Goal: Task Accomplishment & Management: Use online tool/utility

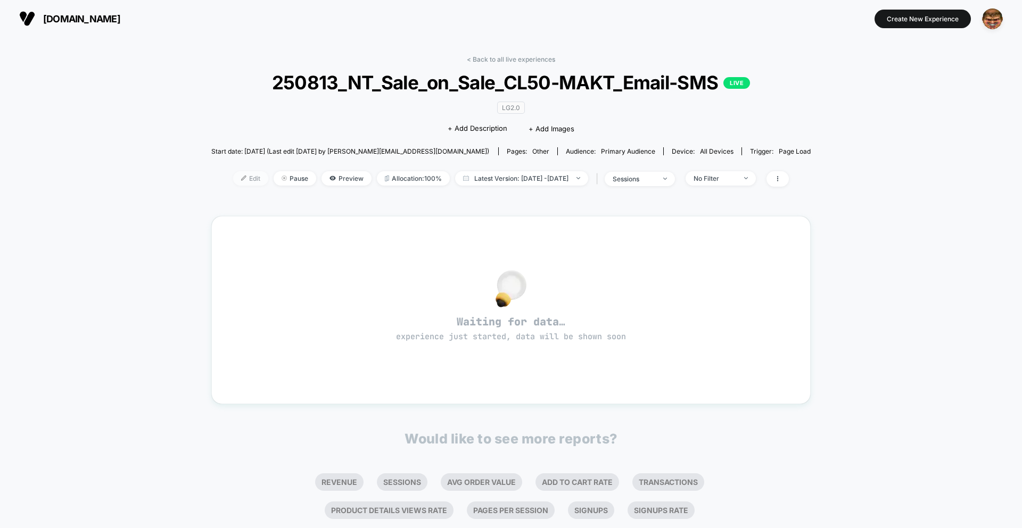
click at [236, 179] on span "Edit" at bounding box center [250, 178] width 35 height 14
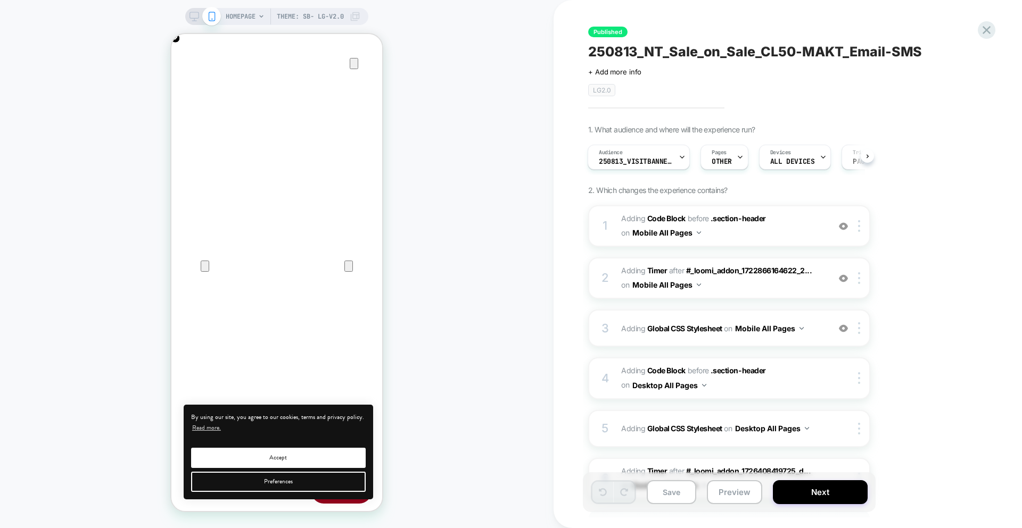
scroll to position [0, 211]
click at [648, 164] on span "250813_VisitBanner_CL50-MAKT" at bounding box center [636, 161] width 75 height 7
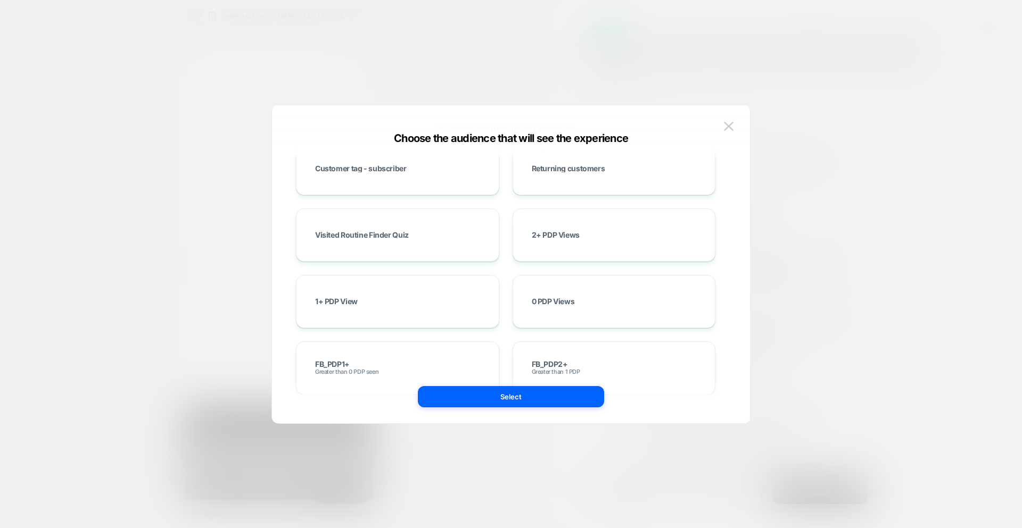
scroll to position [0, 0]
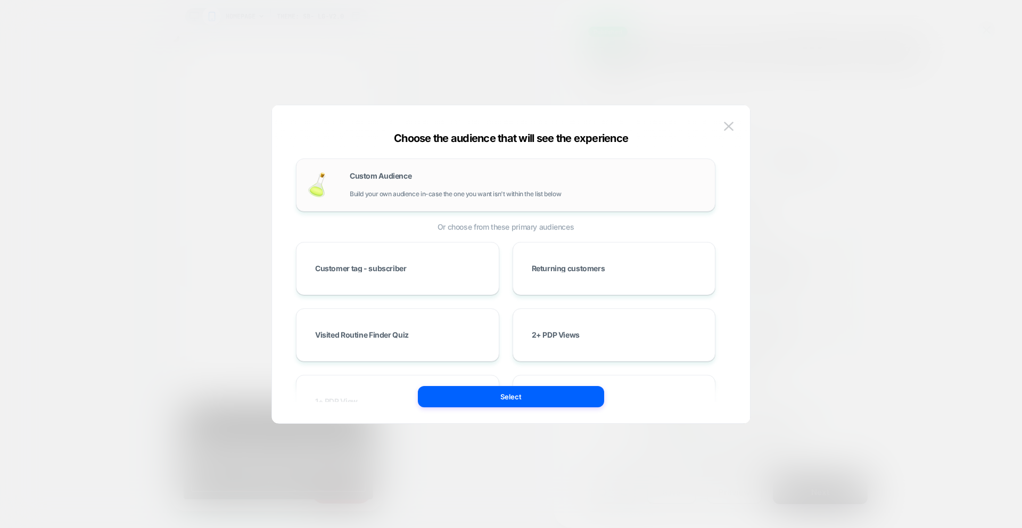
click at [446, 164] on div "Custom Audience Build your own audience in-case the one you want isn't within t…" at bounding box center [505, 185] width 419 height 53
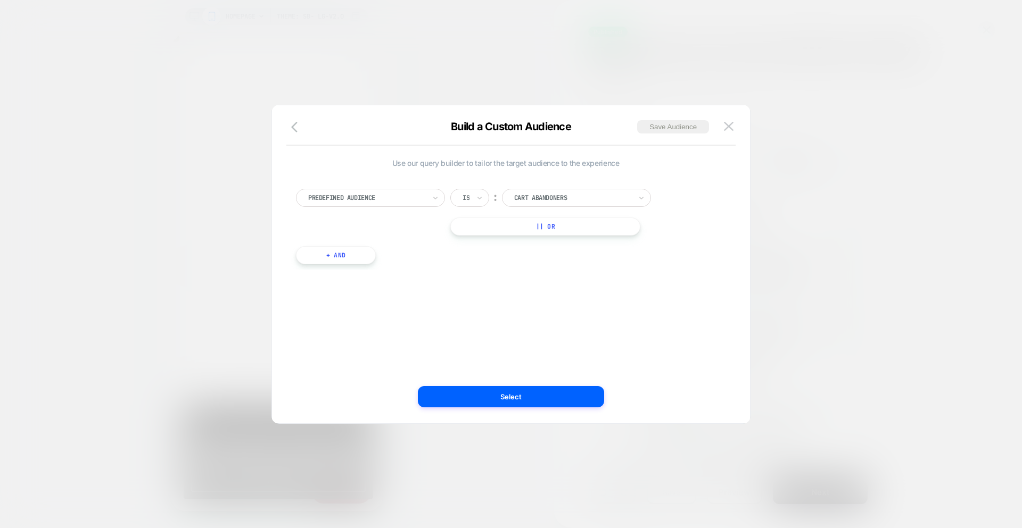
drag, startPoint x: 295, startPoint y: 127, endPoint x: 320, endPoint y: 140, distance: 28.8
click at [295, 127] on icon "button" at bounding box center [297, 127] width 13 height 13
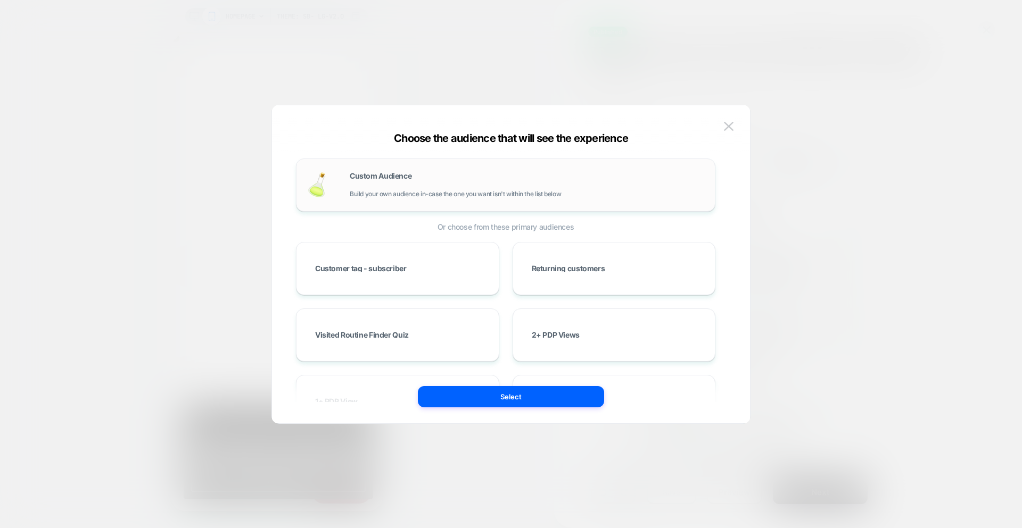
scroll to position [16, 0]
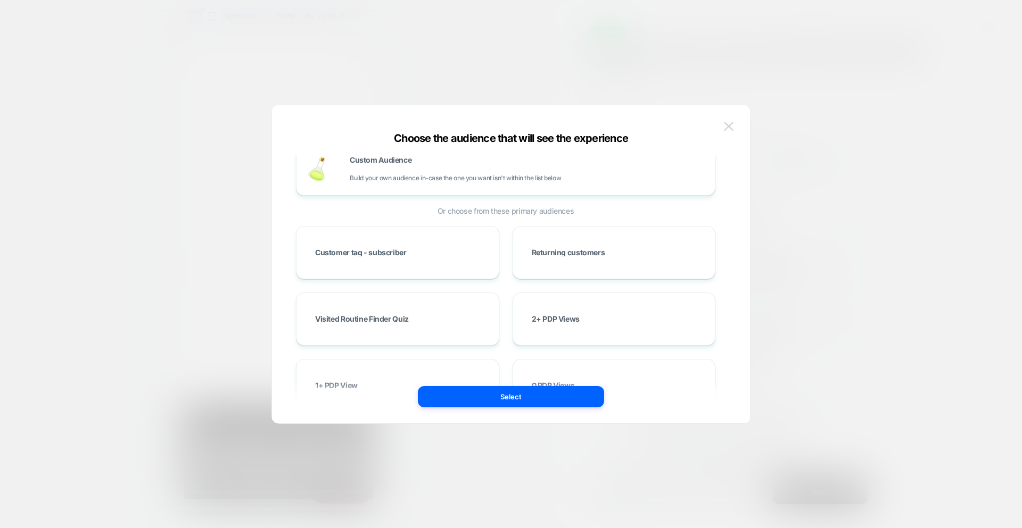
click at [733, 123] on button at bounding box center [729, 127] width 16 height 16
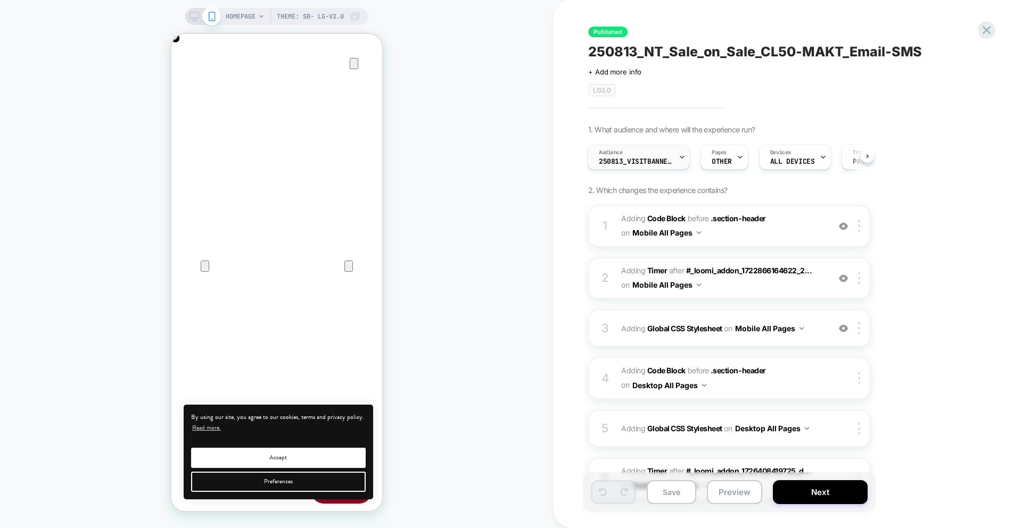
scroll to position [0, 0]
click at [642, 163] on span "250813_VisitBanner_CL50-MAKT" at bounding box center [636, 161] width 75 height 7
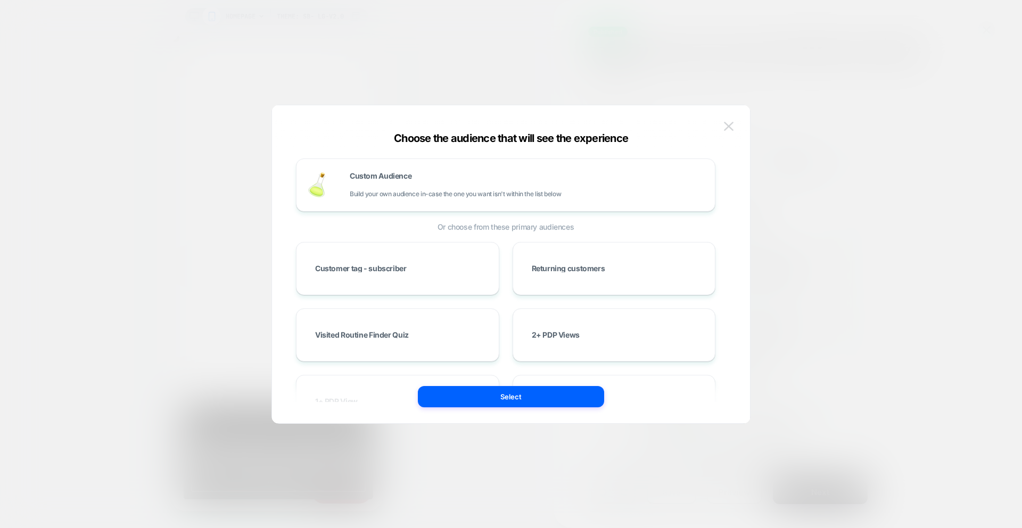
click at [729, 125] on img at bounding box center [729, 126] width 10 height 9
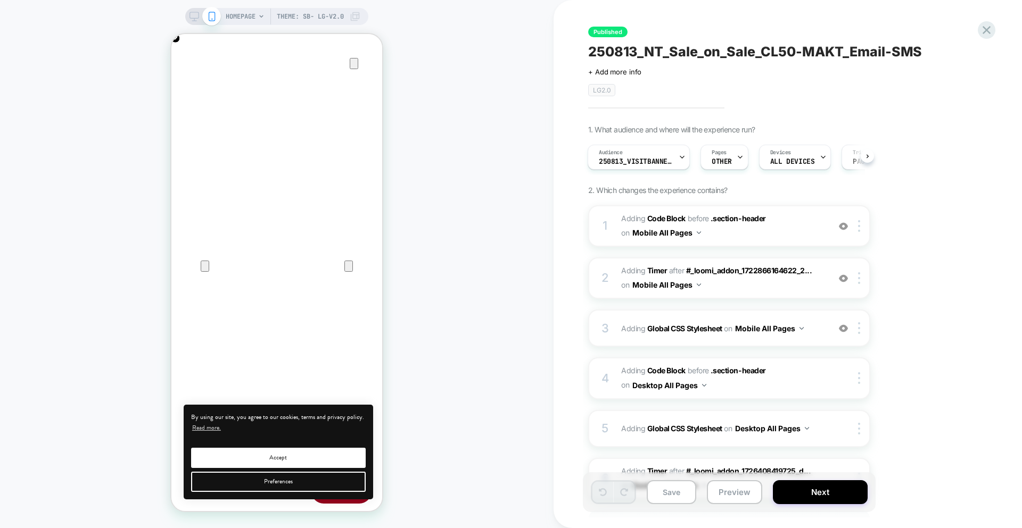
drag, startPoint x: 1005, startPoint y: 27, endPoint x: 993, endPoint y: 29, distance: 12.3
click at [1005, 27] on div "Published 250813_NT_Sale_on_Sale_CL50-MAKT_Email-SMS Click to edit experience d…" at bounding box center [787, 264] width 468 height 528
click at [993, 29] on icon at bounding box center [986, 30] width 14 height 14
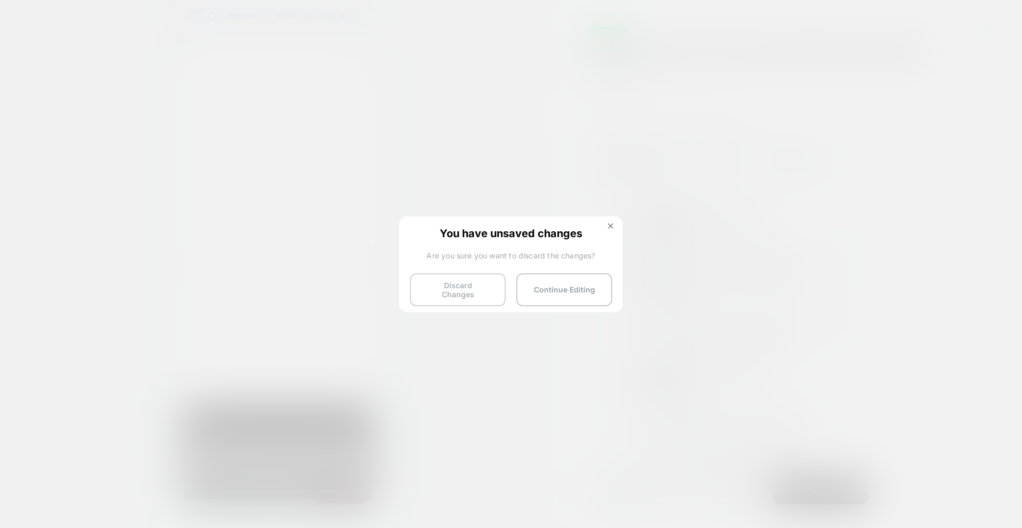
click at [466, 286] on button "Discard Changes" at bounding box center [458, 290] width 96 height 33
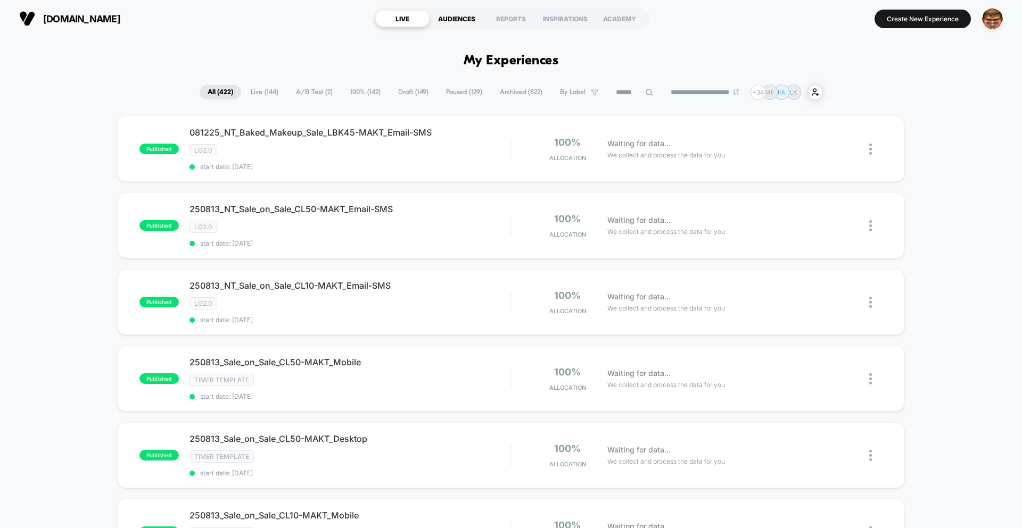
click at [458, 26] on div "AUDIENCES" at bounding box center [456, 18] width 54 height 17
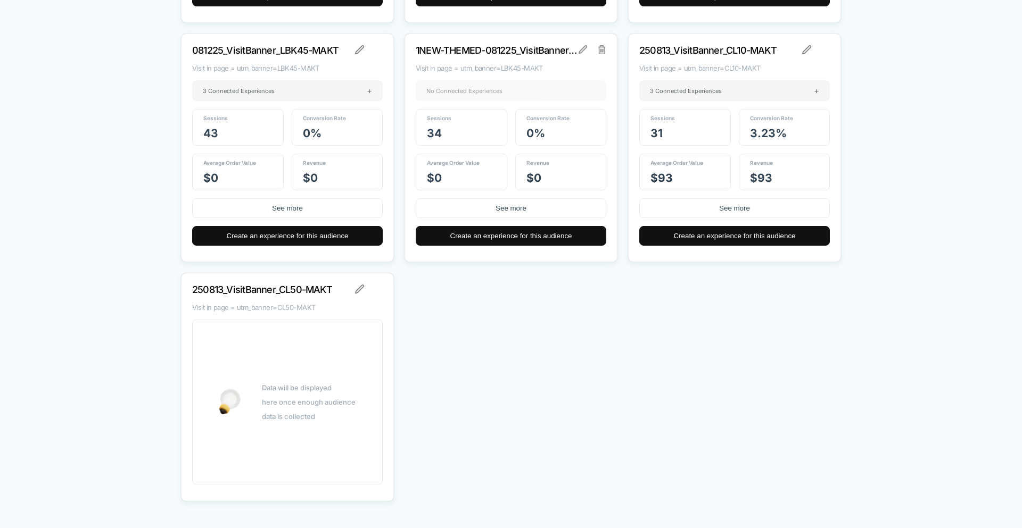
scroll to position [10206, 0]
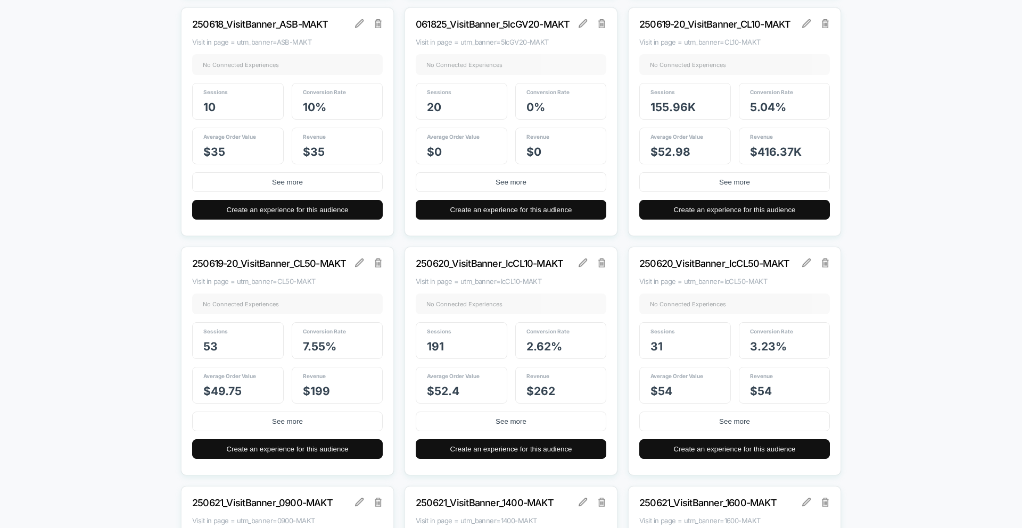
drag, startPoint x: 939, startPoint y: 133, endPoint x: 674, endPoint y: 195, distance: 272.8
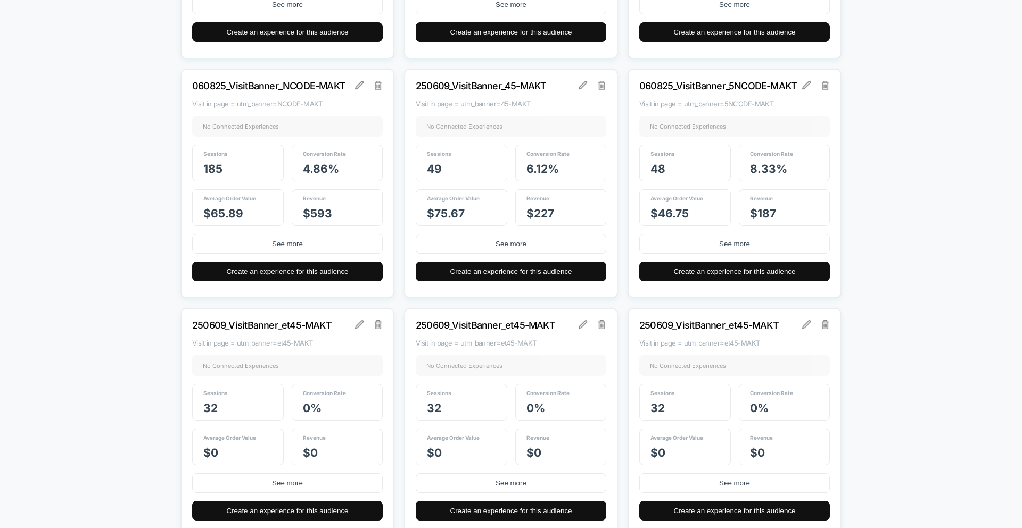
scroll to position [8943, 0]
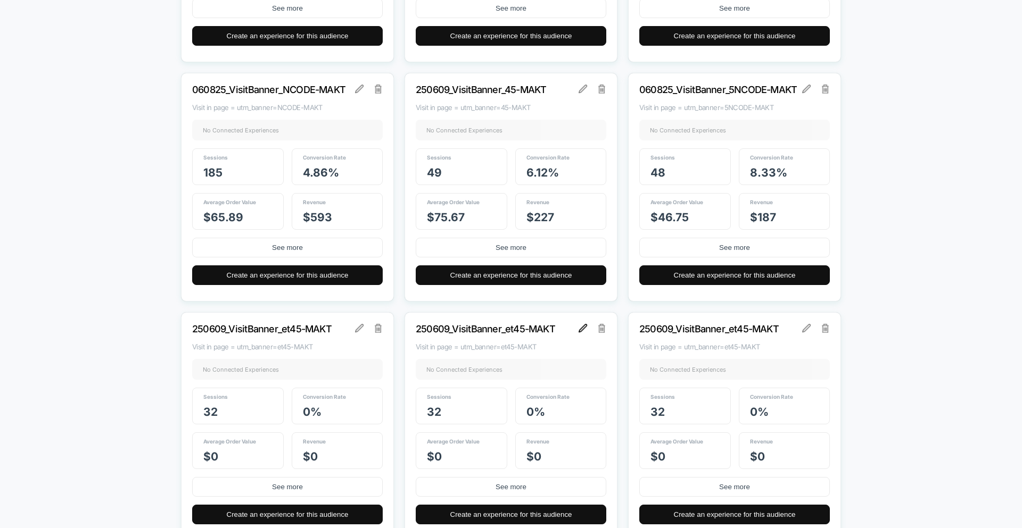
click at [581, 332] on img at bounding box center [582, 328] width 9 height 9
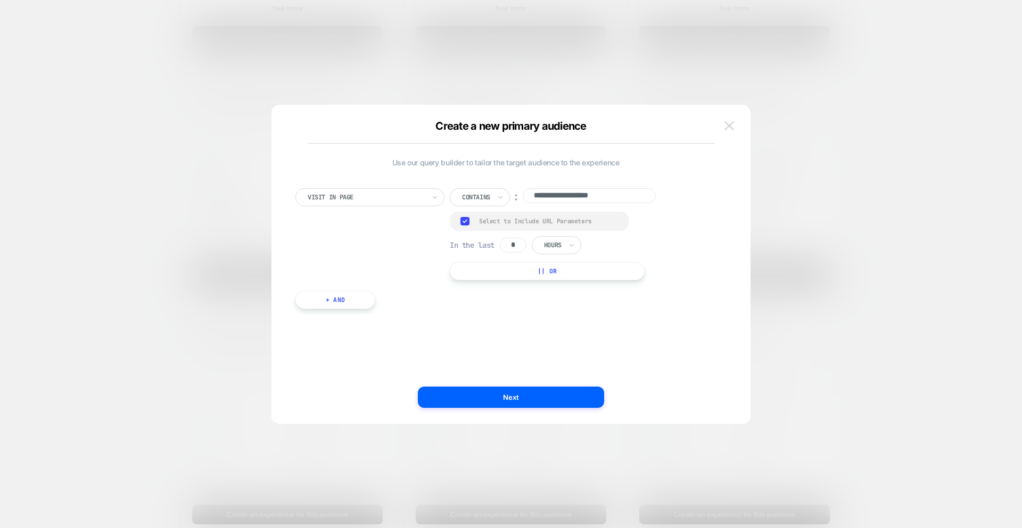
click at [734, 126] on button at bounding box center [729, 126] width 16 height 16
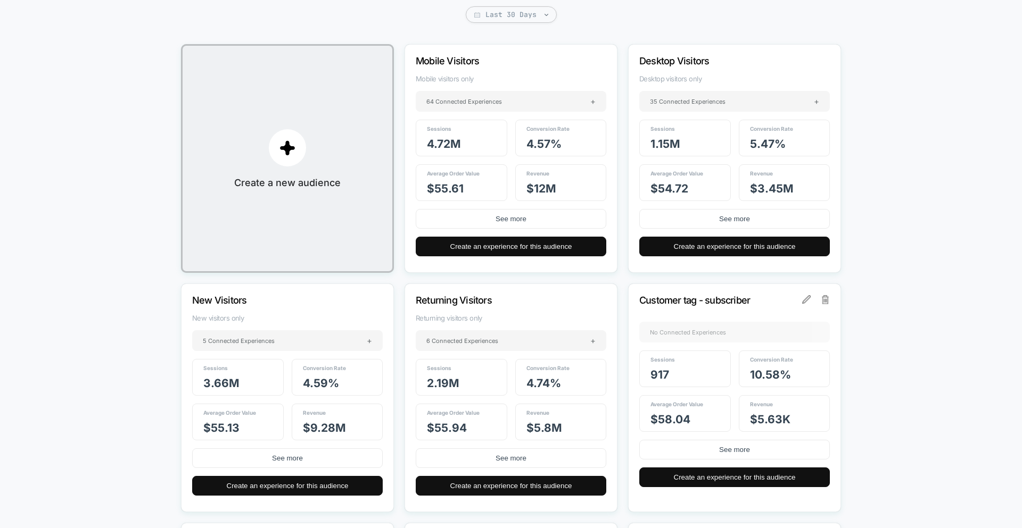
scroll to position [0, 0]
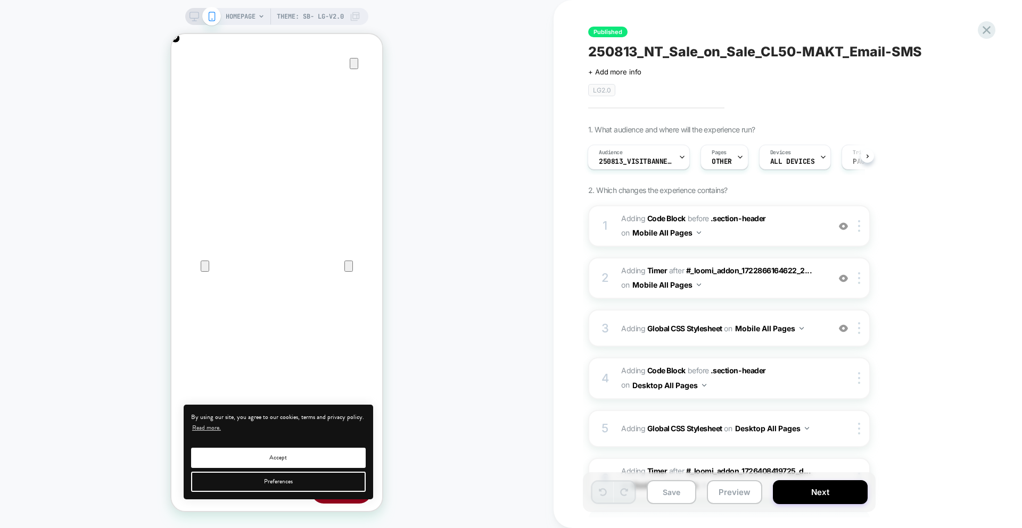
scroll to position [0, 211]
click at [692, 52] on span "250813_NT_Sale_on_Sale_CL50-MAKT_Email-SMS" at bounding box center [755, 52] width 334 height 16
drag, startPoint x: 764, startPoint y: 52, endPoint x: 845, endPoint y: 55, distance: 81.5
click at [845, 55] on textarea "**********" at bounding box center [765, 52] width 354 height 16
click at [972, 53] on icon at bounding box center [969, 51] width 13 height 13
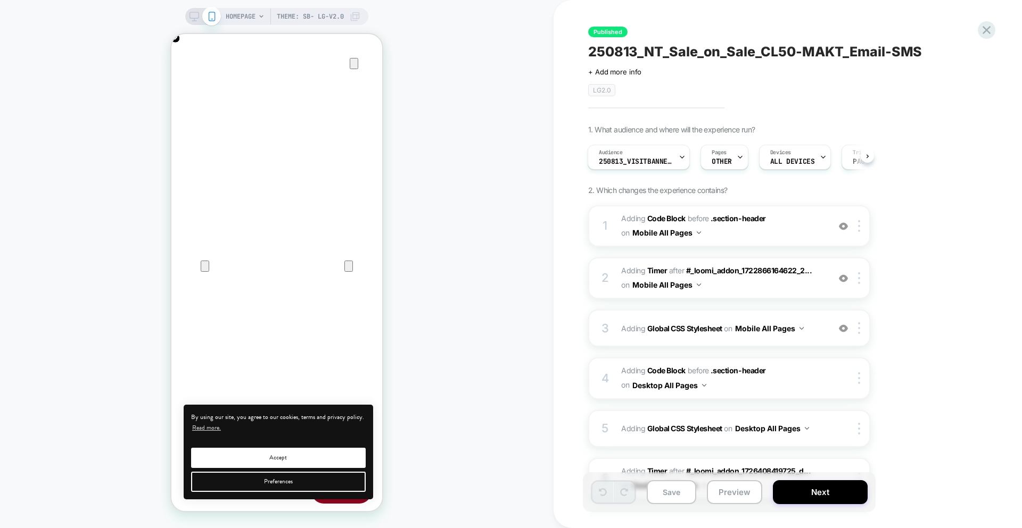
scroll to position [0, 0]
click at [467, 192] on div "HOMEPAGE Theme: SB- LG-v2.0" at bounding box center [276, 264] width 553 height 507
click at [468, 136] on div "HOMEPAGE Theme: SB- LG-v2.0" at bounding box center [276, 264] width 553 height 507
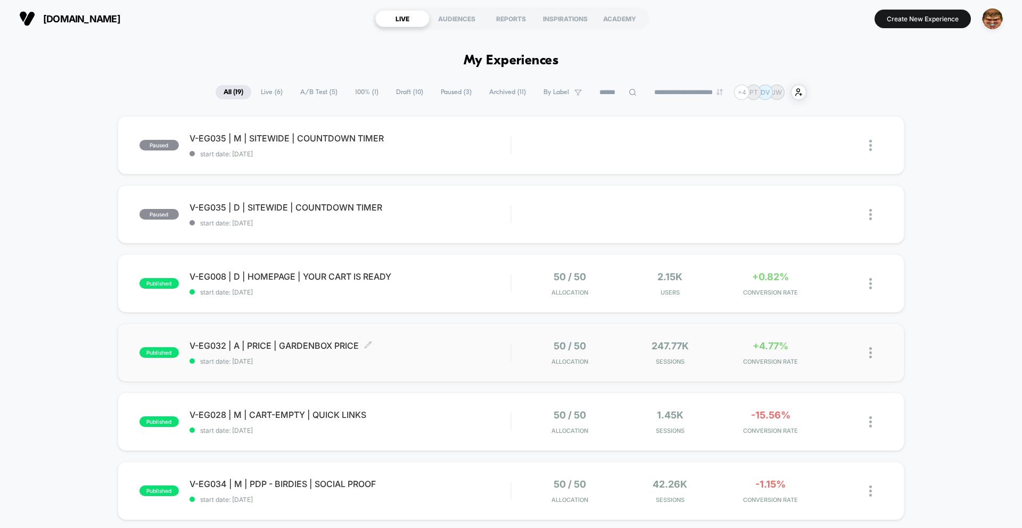
click at [393, 343] on span "V-EG032 | A | PRICE | GARDENBOX PRICE Click to edit experience details" at bounding box center [349, 346] width 321 height 11
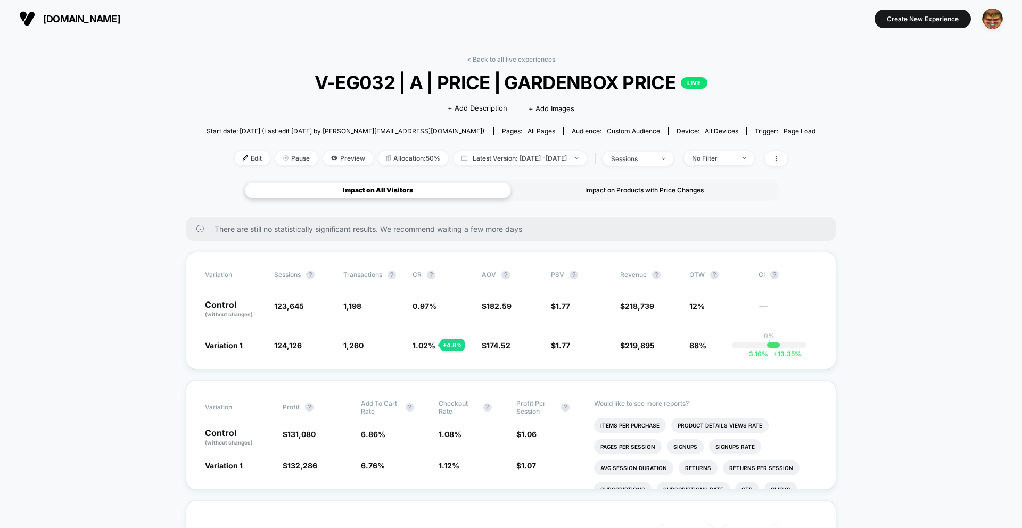
click at [599, 186] on div "Impact on Products with Price Changes" at bounding box center [644, 191] width 266 height 16
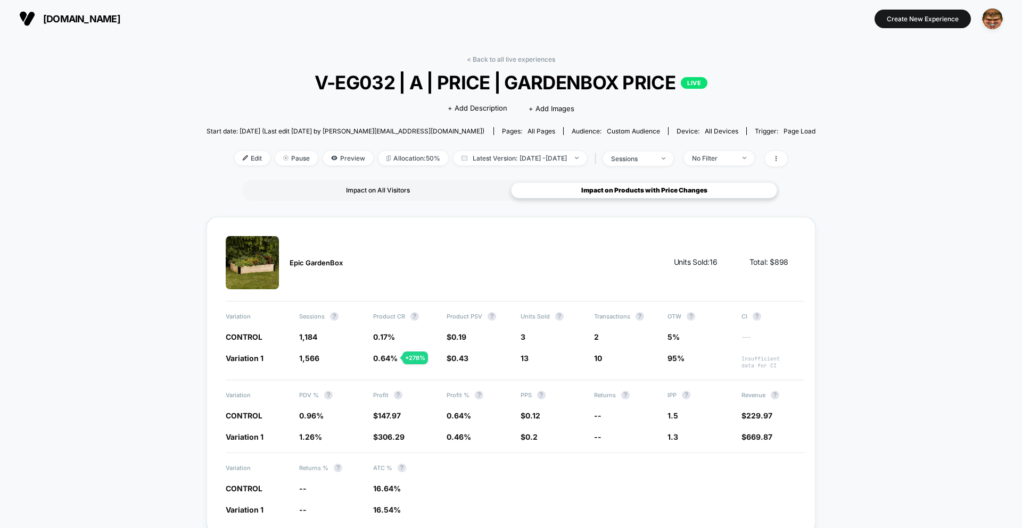
click at [396, 188] on div "Impact on All Visitors" at bounding box center [378, 191] width 266 height 16
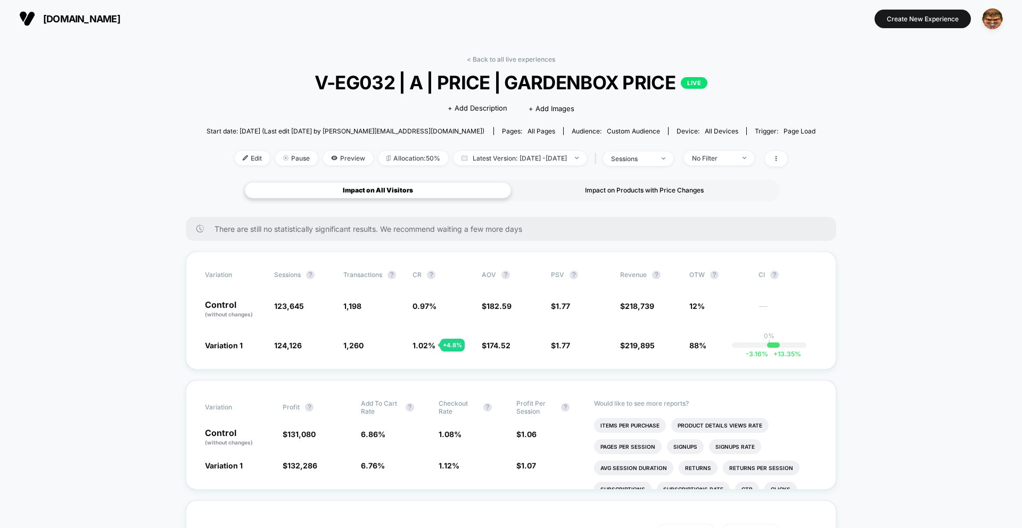
click at [574, 189] on div "Impact on Products with Price Changes" at bounding box center [644, 191] width 266 height 16
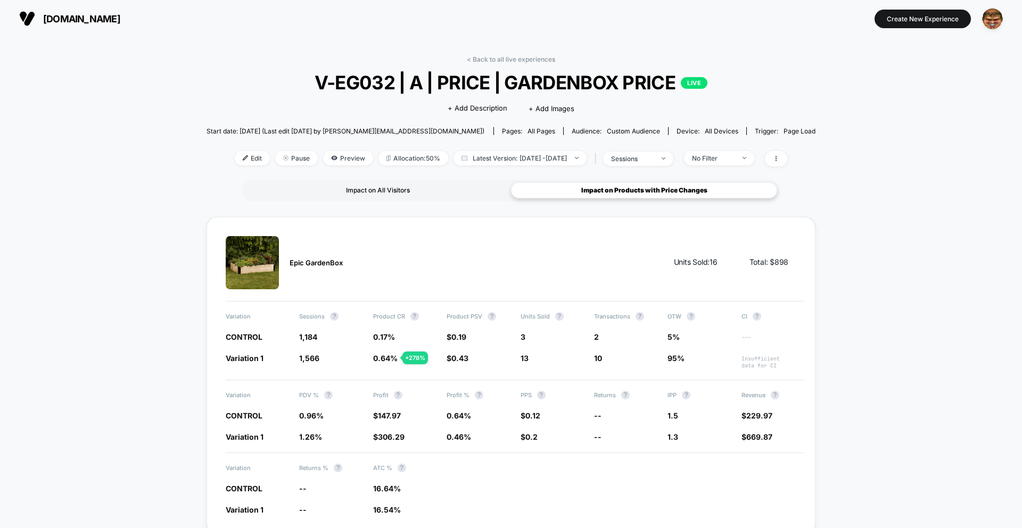
click at [420, 188] on div "Impact on All Visitors" at bounding box center [378, 191] width 266 height 16
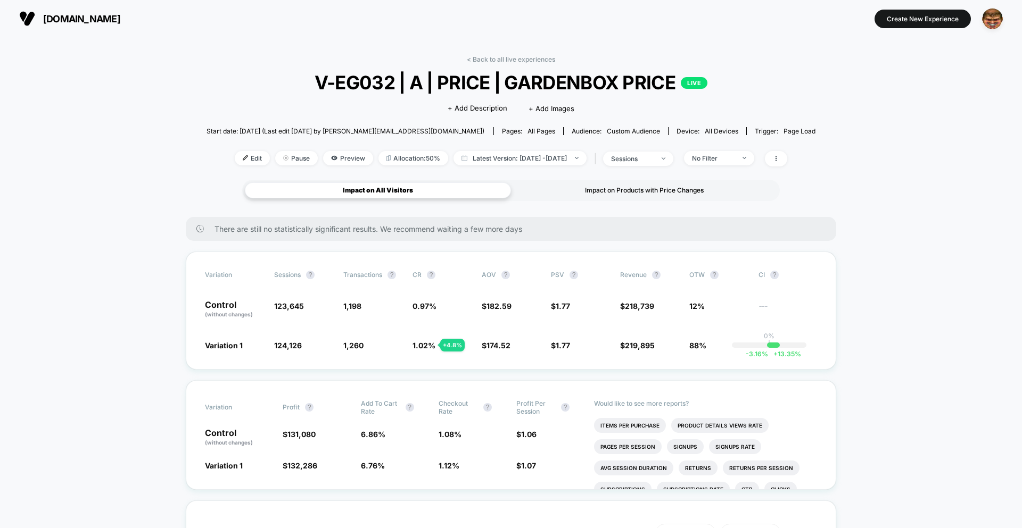
click at [584, 186] on div "Impact on Products with Price Changes" at bounding box center [644, 191] width 266 height 16
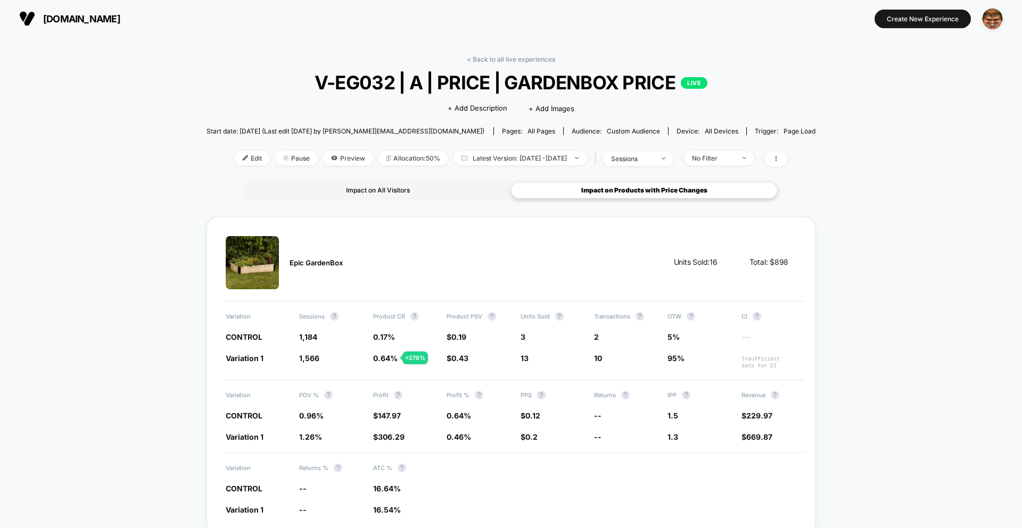
click at [387, 188] on div "Impact on All Visitors" at bounding box center [378, 191] width 266 height 16
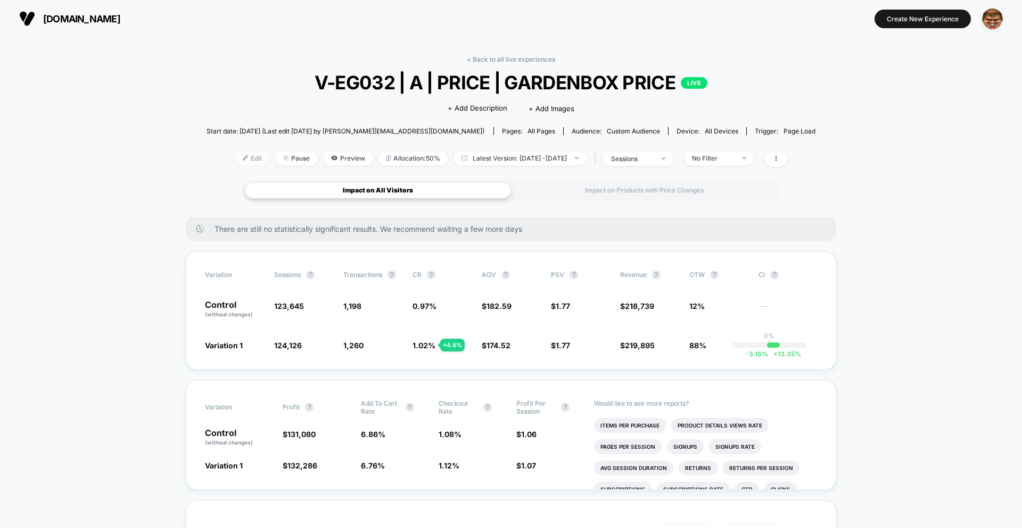
click at [237, 162] on span "Edit" at bounding box center [252, 158] width 35 height 14
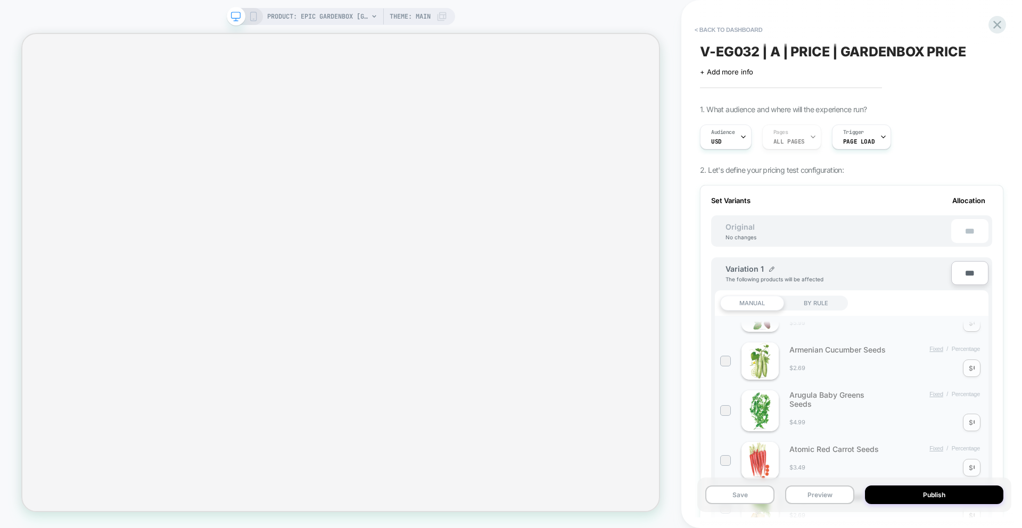
scroll to position [478, 0]
click at [811, 294] on div "MANUAL BY RULE" at bounding box center [852, 304] width 274 height 26
click at [811, 298] on div "BY RULE" at bounding box center [816, 303] width 64 height 15
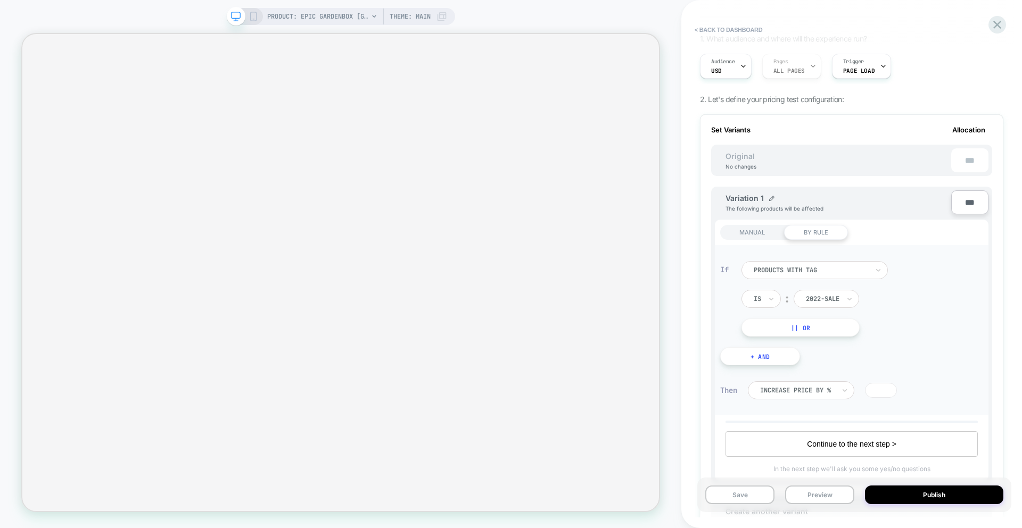
scroll to position [106, 0]
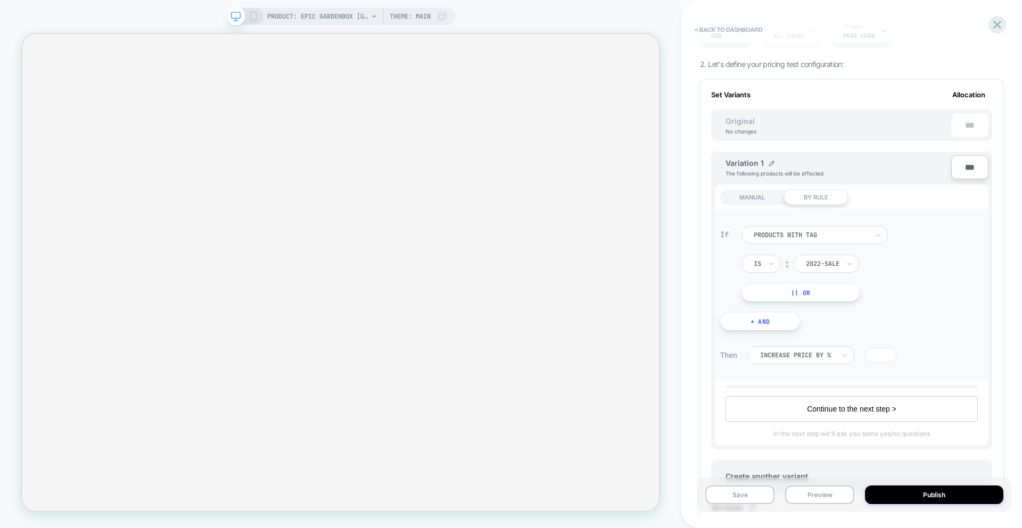
click at [765, 203] on div "MANUAL" at bounding box center [752, 197] width 64 height 15
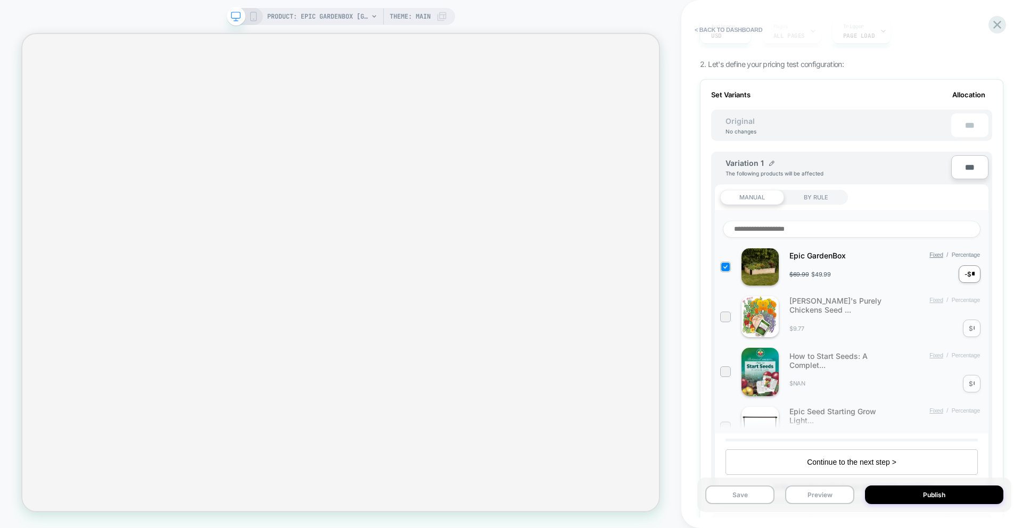
click at [806, 201] on div "BY RULE" at bounding box center [816, 197] width 64 height 15
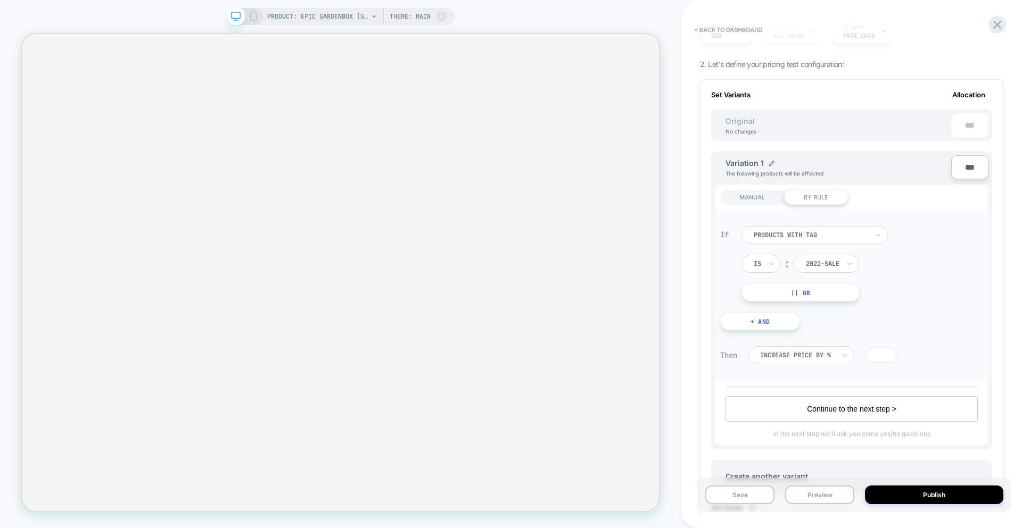
click at [760, 262] on div at bounding box center [757, 264] width 7 height 10
click at [779, 236] on div at bounding box center [811, 235] width 114 height 10
drag, startPoint x: 923, startPoint y: 238, endPoint x: 915, endPoint y: 239, distance: 8.0
click at [923, 238] on div "products with tag Is ︰ 2022-sale || Or" at bounding box center [862, 264] width 242 height 76
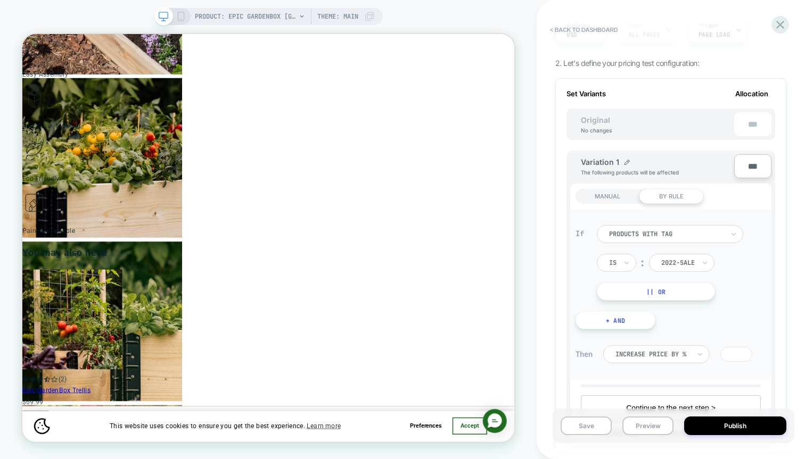
scroll to position [1941, 0]
click icon "Close Cart"
click button "Close Cart"
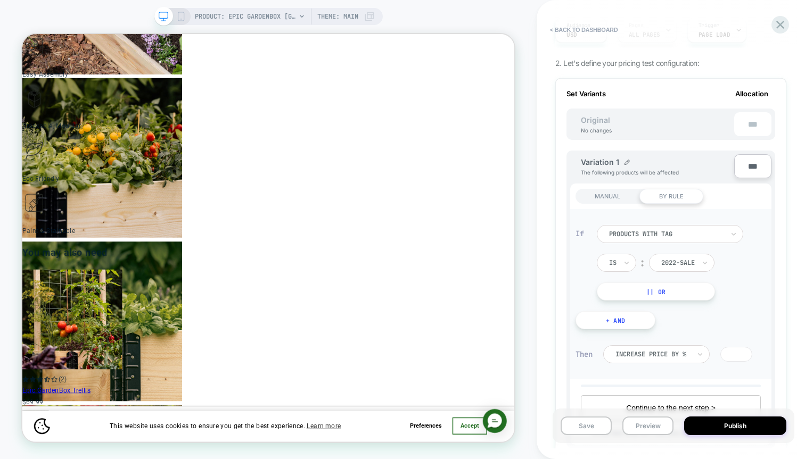
click button "Close Cart"
click at [516, 176] on div "PRODUCT: Epic GardenBox [garden box] PRODUCT: Epic GardenBox [garden box] Theme…" at bounding box center [268, 230] width 536 height 438
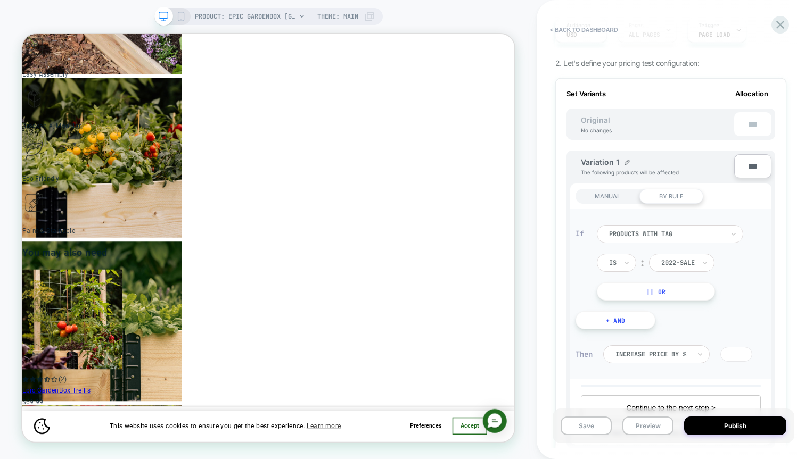
click at [516, 176] on div "PRODUCT: Epic GardenBox [garden box] PRODUCT: Epic GardenBox [garden box] Theme…" at bounding box center [268, 230] width 536 height 438
click div "How To Set Up Your Bed Assemble your bed in minutes with these simple step-by-s…"
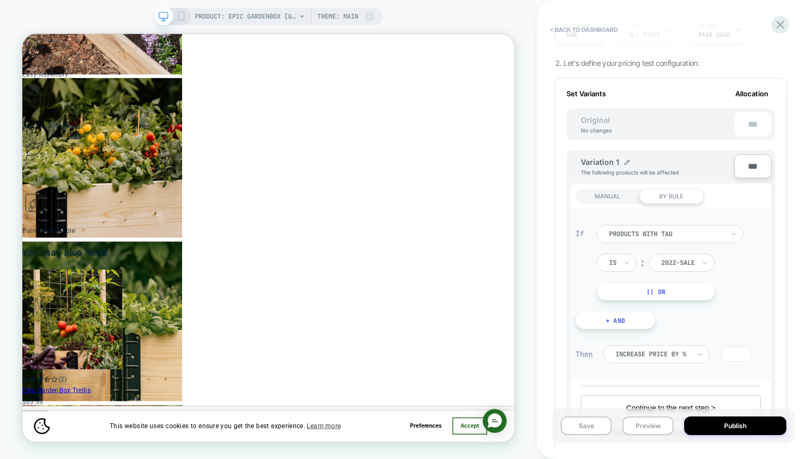
scroll to position [0, 0]
